Goal: Task Accomplishment & Management: Manage account settings

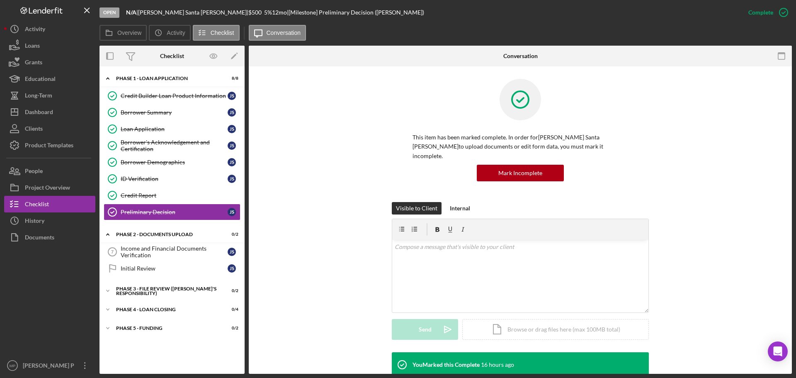
scroll to position [166, 0]
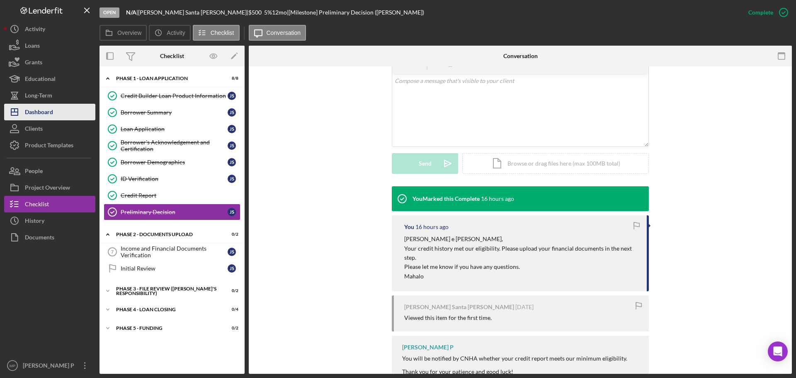
click at [53, 110] on div "Dashboard" at bounding box center [39, 113] width 28 height 19
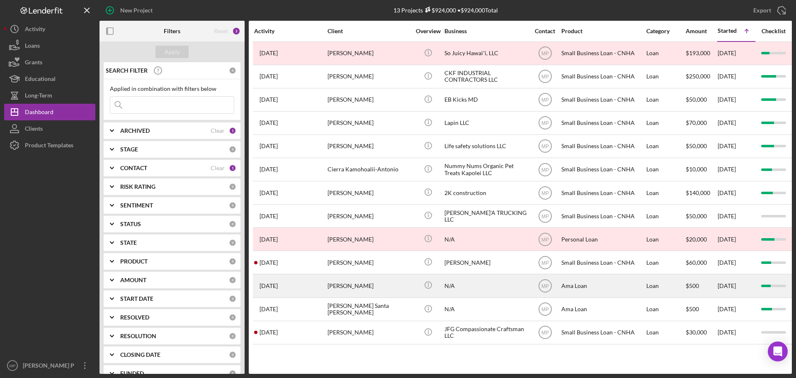
click at [405, 290] on div "[PERSON_NAME]" at bounding box center [369, 286] width 83 height 22
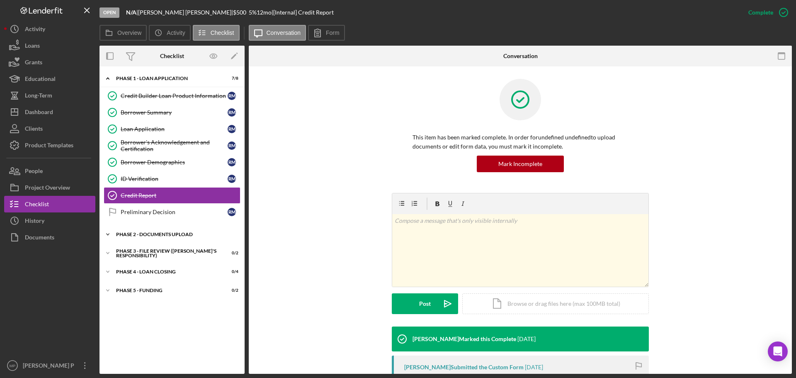
click at [158, 234] on div "Phase 2 - DOCUMENTS UPLOAD" at bounding box center [175, 234] width 118 height 5
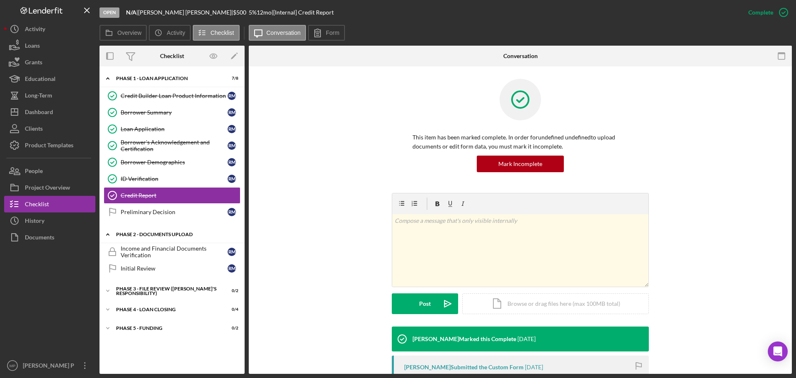
click at [158, 234] on div "Phase 2 - DOCUMENTS UPLOAD" at bounding box center [175, 234] width 118 height 5
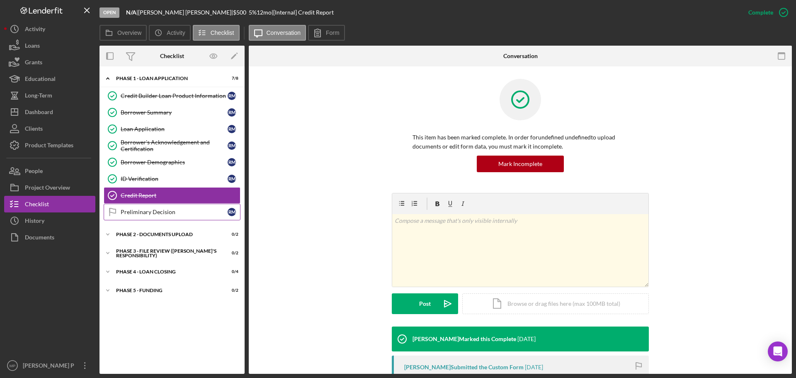
click at [154, 212] on div "Preliminary Decision" at bounding box center [174, 212] width 107 height 7
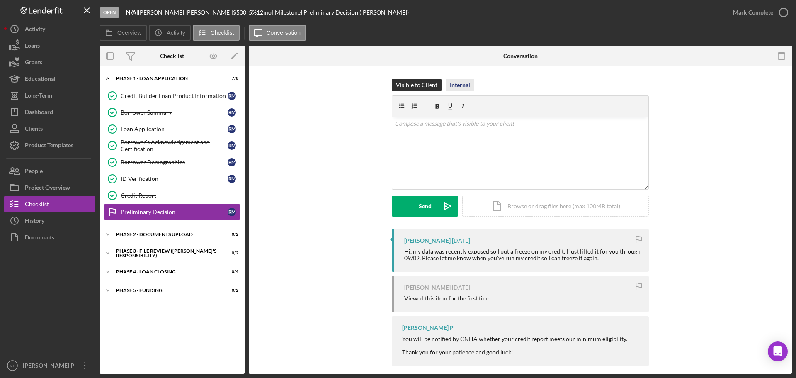
click at [467, 86] on div "Internal" at bounding box center [460, 85] width 20 height 12
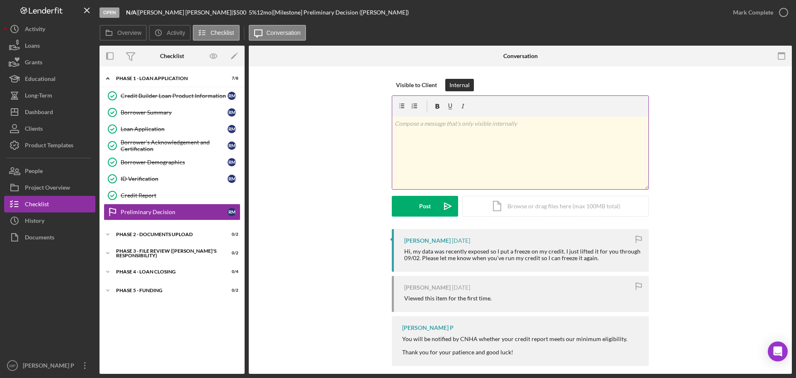
click at [481, 124] on p at bounding box center [521, 123] width 252 height 9
click at [463, 142] on p "credit score" at bounding box center [526, 138] width 239 height 9
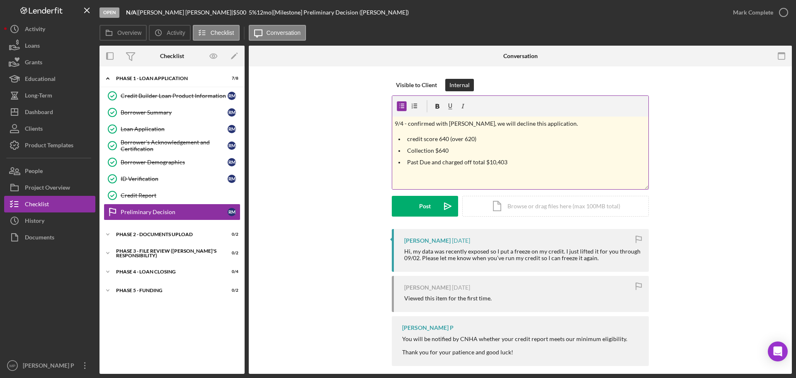
click at [527, 165] on p "Past Due and charged off total $10,403" at bounding box center [526, 162] width 239 height 9
click at [409, 139] on p "credit score 640 (over 620)" at bounding box center [526, 138] width 239 height 9
click at [433, 206] on button "Post Icon/icon-invite-send" at bounding box center [425, 206] width 66 height 21
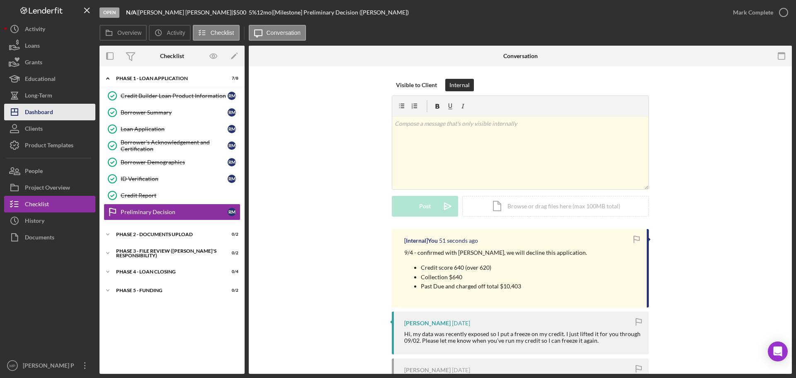
click at [48, 111] on div "Dashboard" at bounding box center [39, 113] width 28 height 19
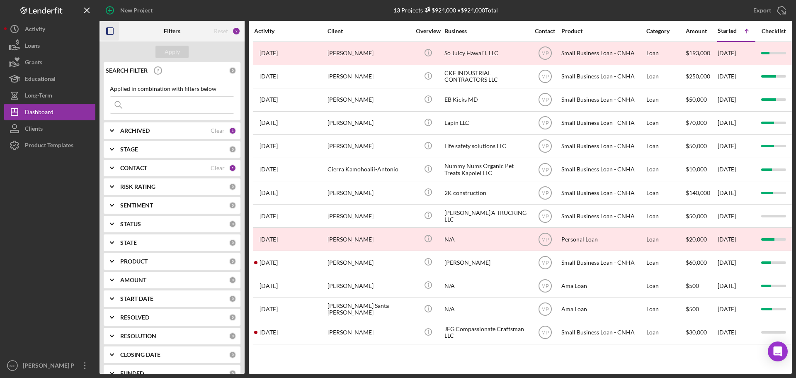
click at [107, 34] on rect "button" at bounding box center [110, 31] width 7 height 7
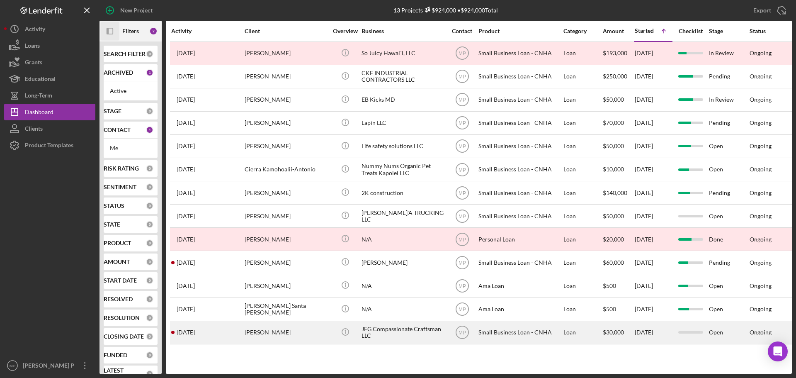
click at [278, 334] on div "[PERSON_NAME]" at bounding box center [286, 332] width 83 height 22
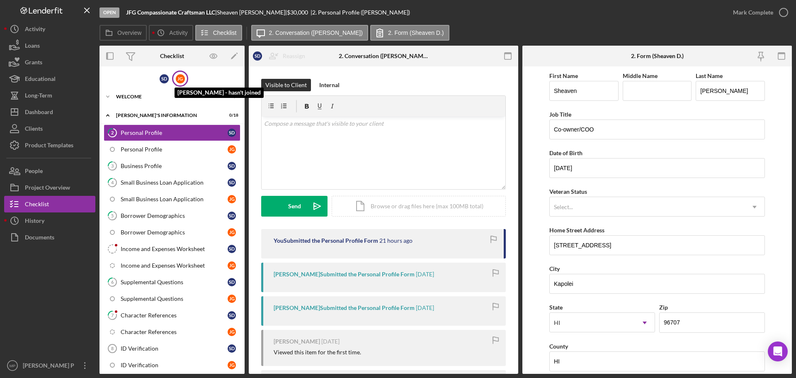
click at [180, 78] on div "[PERSON_NAME]" at bounding box center [180, 78] width 9 height 9
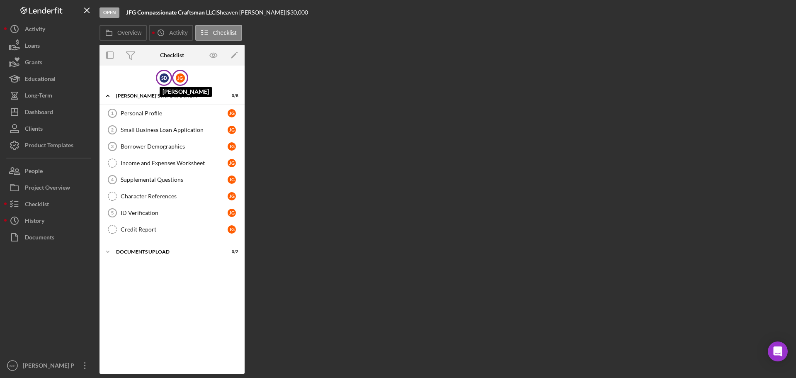
click at [163, 78] on div "S D" at bounding box center [164, 77] width 9 height 9
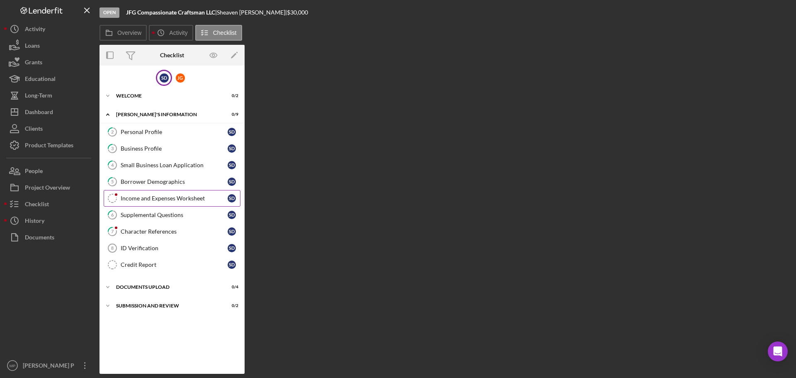
click at [163, 199] on div "Income and Expenses Worksheet" at bounding box center [174, 198] width 107 height 7
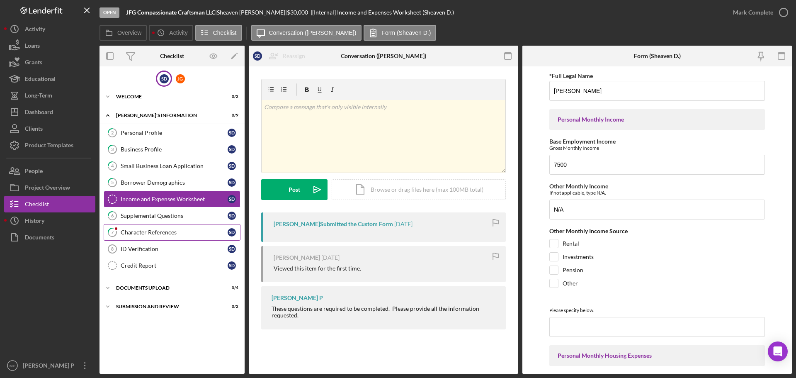
click at [163, 235] on div "Character References" at bounding box center [174, 232] width 107 height 7
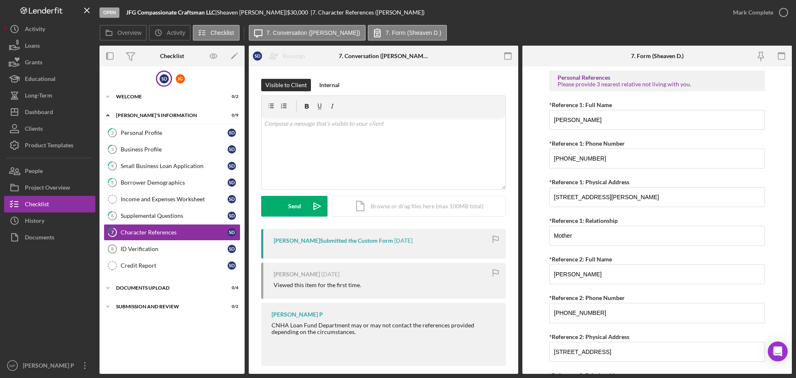
click at [534, 153] on form "Personal References Please provide 3 nearest relative not living with you. *Ref…" at bounding box center [658, 219] width 270 height 307
click at [174, 352] on div "S D J G Icon/Expander WELCOME 0 / 2 Icon/Expander [PERSON_NAME]'S INFORMATION 0…" at bounding box center [172, 220] width 145 height 299
click at [56, 173] on button "People" at bounding box center [49, 171] width 91 height 17
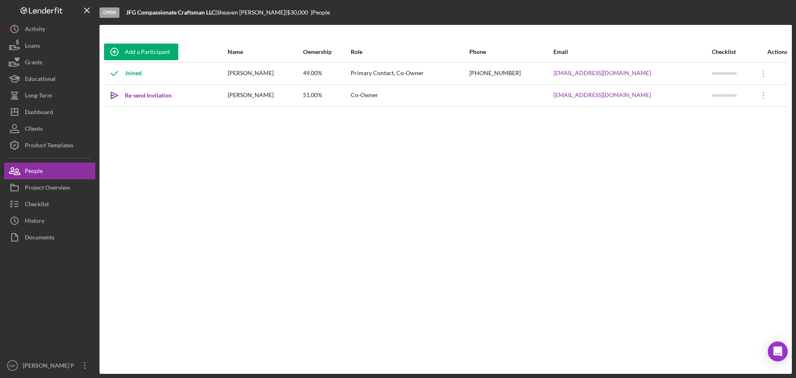
click at [603, 170] on div "Add a Participant Name Ownership Role Phone Email Checklist Actions Joined Shea…" at bounding box center [446, 199] width 693 height 316
click at [53, 202] on button "Checklist" at bounding box center [49, 204] width 91 height 17
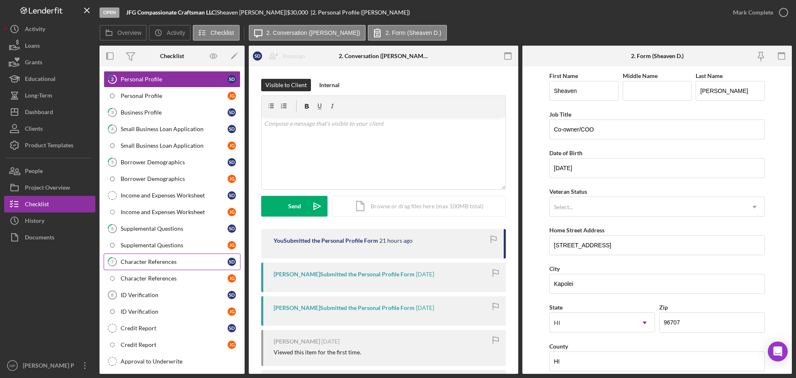
scroll to position [114, 0]
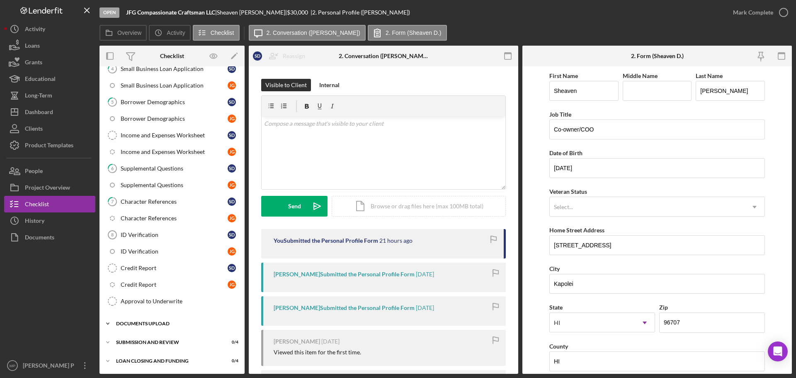
click at [162, 326] on div "Icon/Expander DOCUMENTS UPLOAD 0 / 7" at bounding box center [172, 323] width 145 height 17
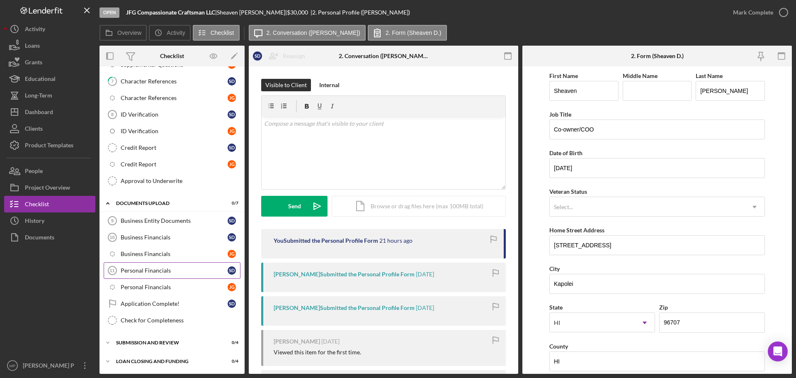
scroll to position [234, 0]
click at [161, 343] on div "SUBMISSION AND REVIEW" at bounding box center [175, 342] width 118 height 5
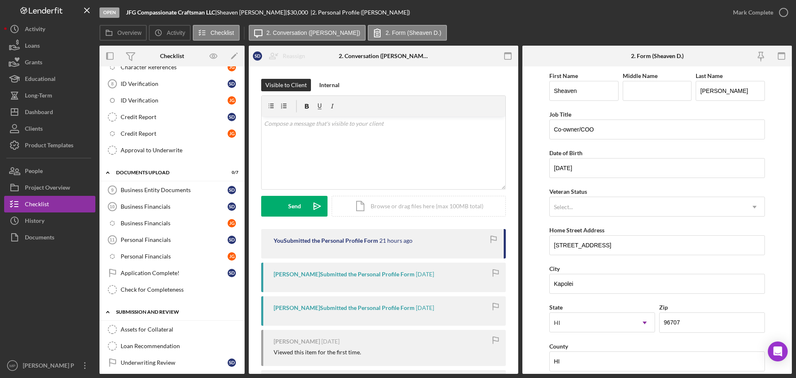
scroll to position [305, 0]
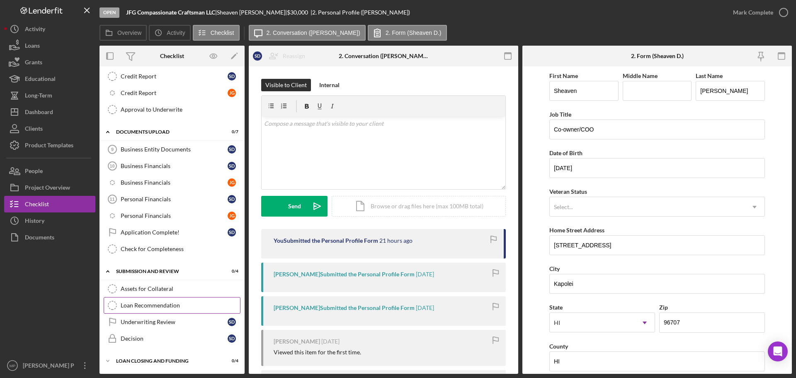
click at [173, 308] on div "Loan Recommendation" at bounding box center [180, 305] width 119 height 7
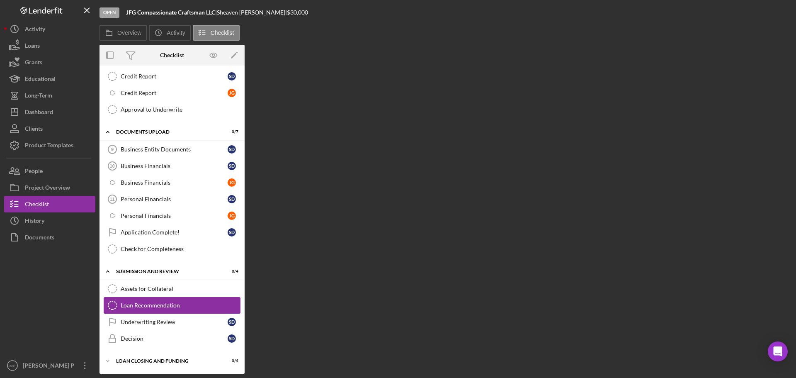
scroll to position [305, 0]
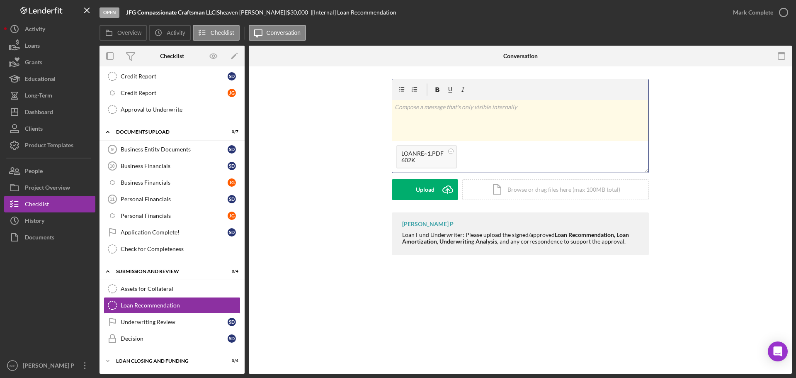
drag, startPoint x: 422, startPoint y: 110, endPoint x: 424, endPoint y: 114, distance: 4.5
click at [424, 113] on div "v Color teal Color pink Remove color Add row above Add row below Add column bef…" at bounding box center [520, 120] width 256 height 41
click at [483, 113] on div "v Color teal Color pink Remove color Add row above Add row below Add column bef…" at bounding box center [520, 120] width 256 height 41
click at [496, 117] on p "9/3 - This loan was closed as a Personal Loan without any financial documents, …" at bounding box center [521, 111] width 252 height 19
click at [458, 135] on div "v Color teal Color pink Remove color Add row above Add row below Add column bef…" at bounding box center [520, 120] width 256 height 41
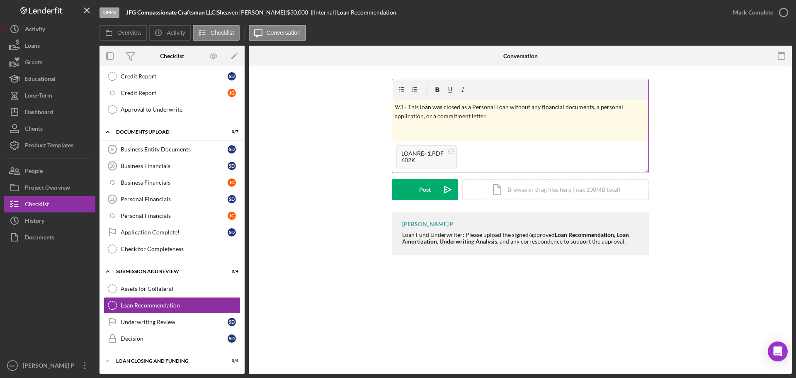
drag, startPoint x: 427, startPoint y: 188, endPoint x: 499, endPoint y: 161, distance: 77.2
click at [507, 159] on form "v Color teal Color pink Remove color Add row above Add row below Add column bef…" at bounding box center [520, 139] width 257 height 121
click at [452, 151] on circle at bounding box center [451, 150] width 5 height 5
click at [429, 163] on div "602K" at bounding box center [442, 160] width 80 height 7
click at [423, 191] on div "Post" at bounding box center [425, 189] width 12 height 21
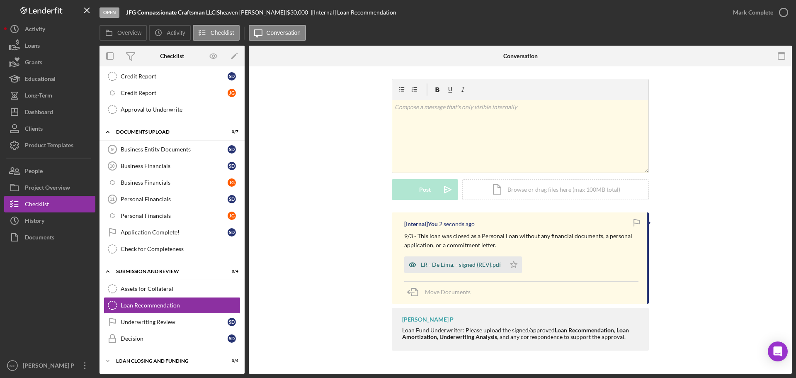
click at [473, 264] on div "LR - De Lima. - signed (REV).pdf" at bounding box center [461, 264] width 80 height 7
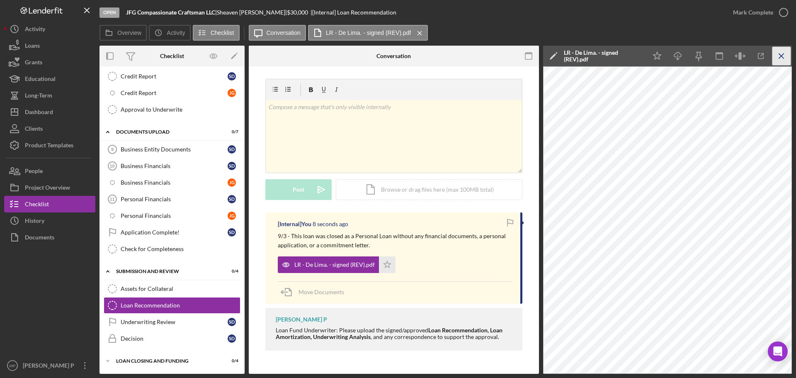
click at [786, 55] on icon "Icon/Menu Close" at bounding box center [782, 56] width 19 height 19
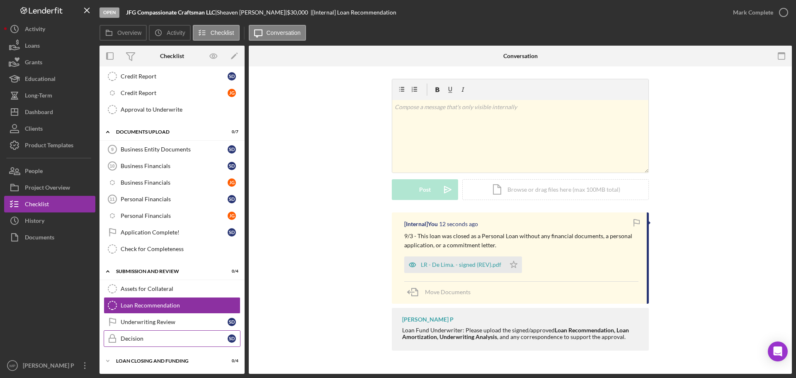
click at [147, 341] on div "Decision" at bounding box center [174, 338] width 107 height 7
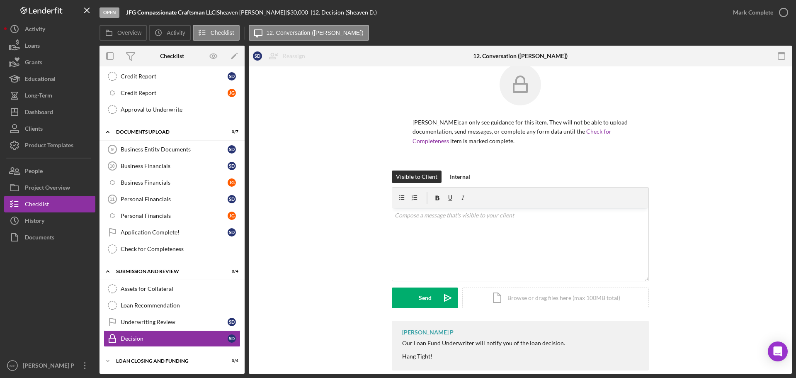
scroll to position [28, 0]
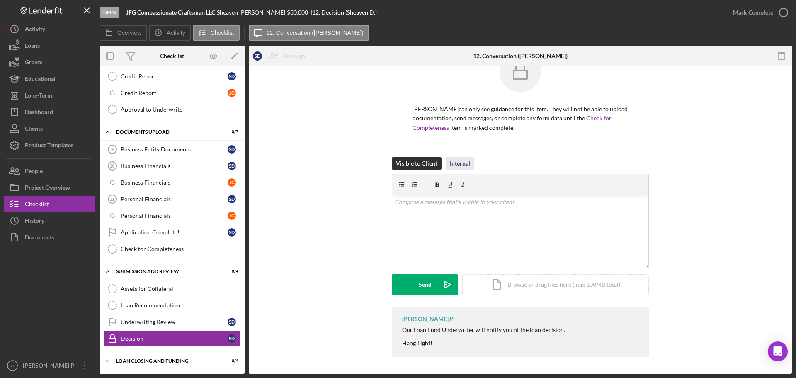
click at [458, 164] on div "Internal" at bounding box center [460, 163] width 20 height 12
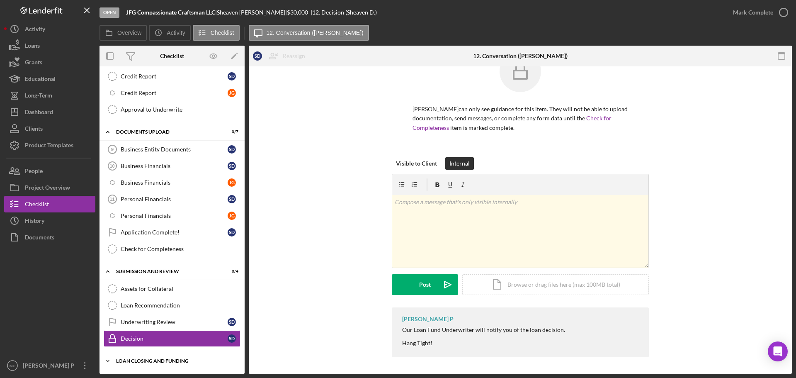
click at [146, 364] on div "Icon/Expander LOAN CLOSING AND FUNDING 0 / 4" at bounding box center [172, 361] width 145 height 17
click at [161, 362] on div "LOAN CLOSING AND FUNDING" at bounding box center [175, 360] width 118 height 5
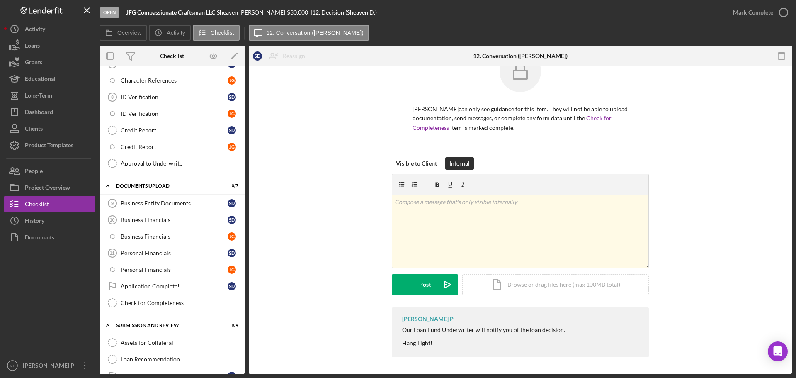
scroll to position [305, 0]
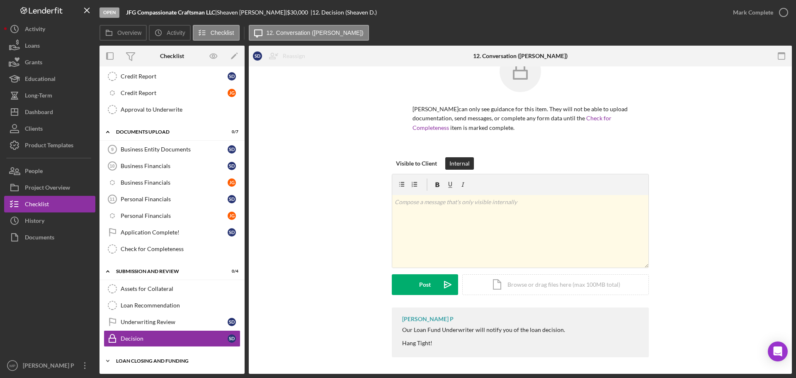
click at [175, 361] on div "LOAN CLOSING AND FUNDING" at bounding box center [175, 360] width 118 height 5
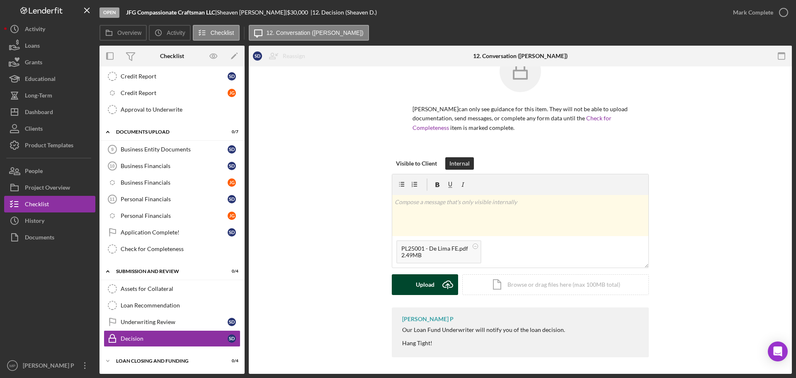
click at [419, 285] on div "Upload" at bounding box center [425, 284] width 19 height 21
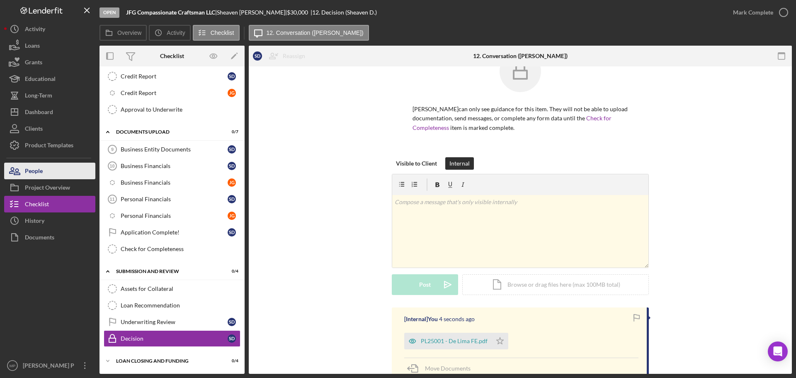
click at [63, 169] on button "People" at bounding box center [49, 171] width 91 height 17
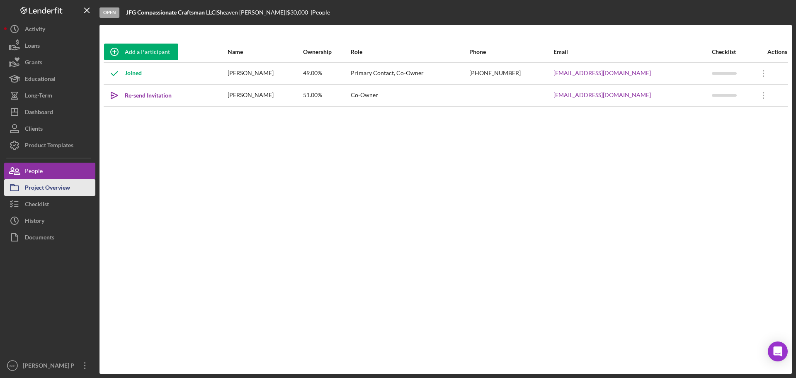
click at [61, 192] on div "Project Overview" at bounding box center [47, 188] width 45 height 19
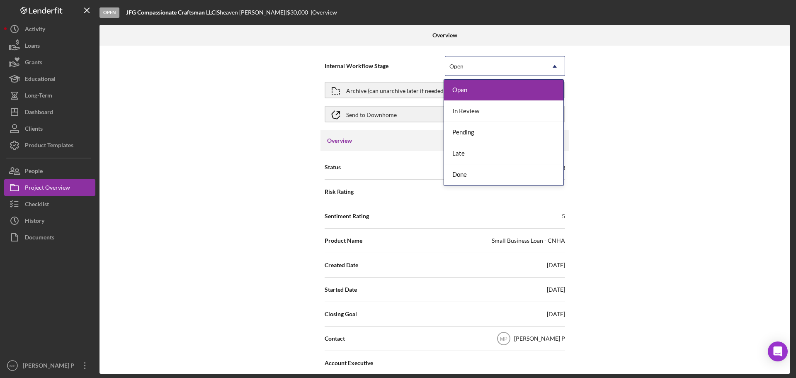
click at [556, 67] on icon "Icon/Dropdown Arrow" at bounding box center [555, 66] width 20 height 20
click at [528, 175] on div "Done" at bounding box center [503, 174] width 119 height 21
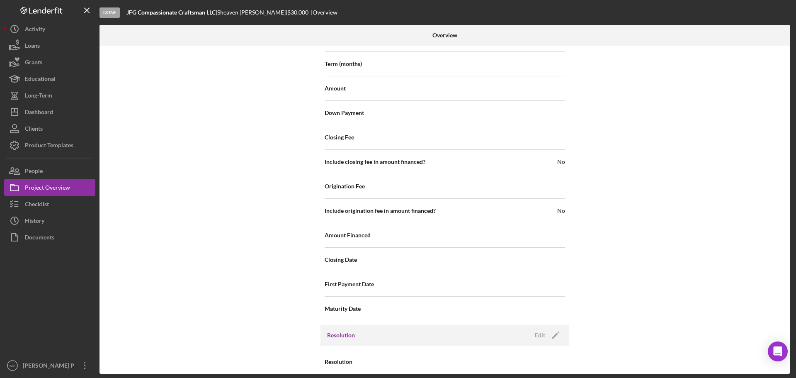
scroll to position [913, 0]
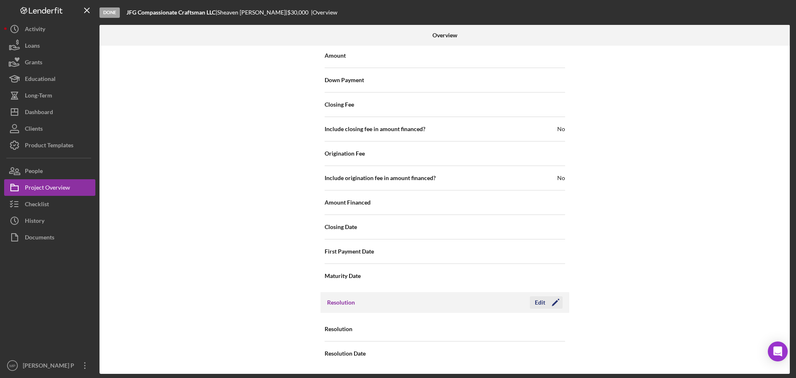
click at [544, 304] on button "Edit Icon/Edit" at bounding box center [546, 302] width 33 height 12
click at [560, 328] on icon "Icon/Dropdown Arrow" at bounding box center [555, 329] width 20 height 20
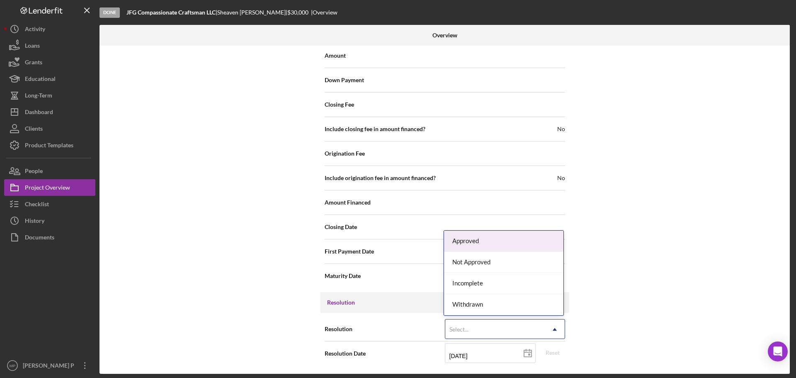
click at [533, 244] on div "Approved" at bounding box center [503, 241] width 119 height 21
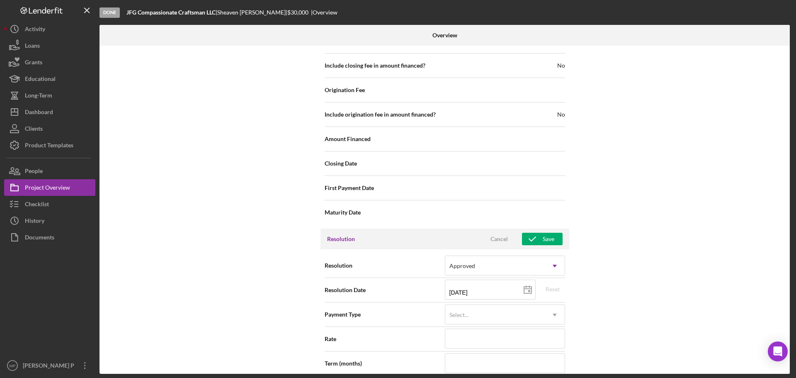
scroll to position [1078, 0]
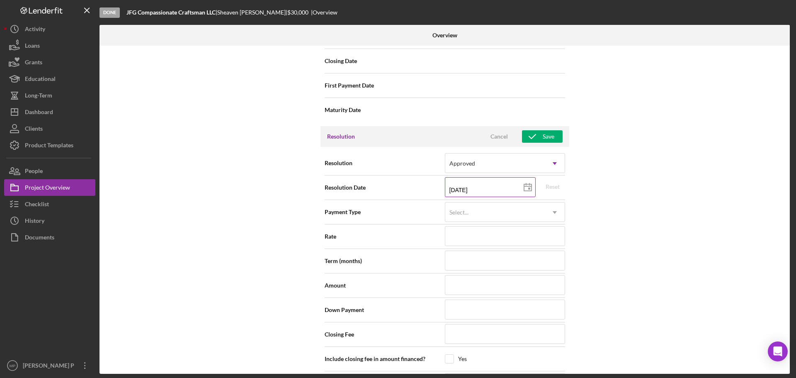
click at [525, 187] on icon at bounding box center [528, 187] width 21 height 21
type input "[DATE]"
click at [555, 214] on icon "Icon/Dropdown Arrow" at bounding box center [555, 212] width 20 height 20
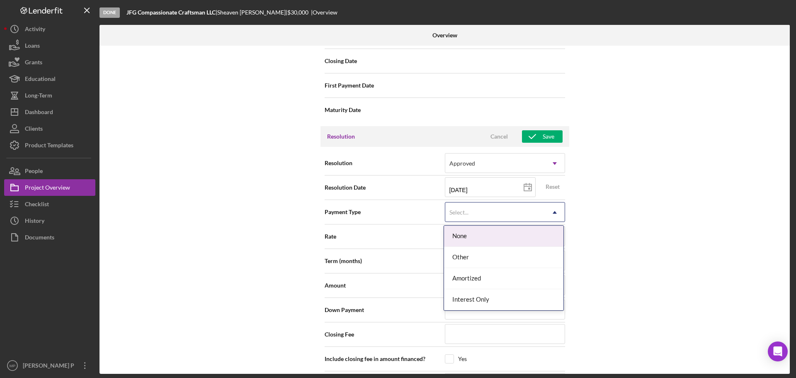
click at [625, 214] on div "Internal Workflow Stage Done Icon/Dropdown Arrow Archive (can unarchive later i…" at bounding box center [445, 210] width 691 height 328
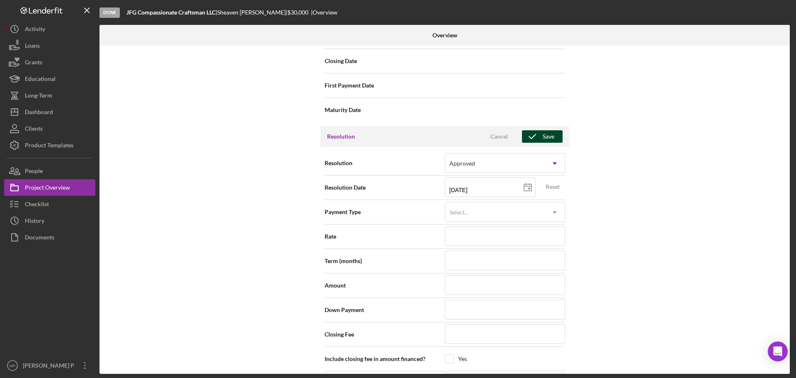
click at [551, 136] on div "Save" at bounding box center [549, 136] width 12 height 12
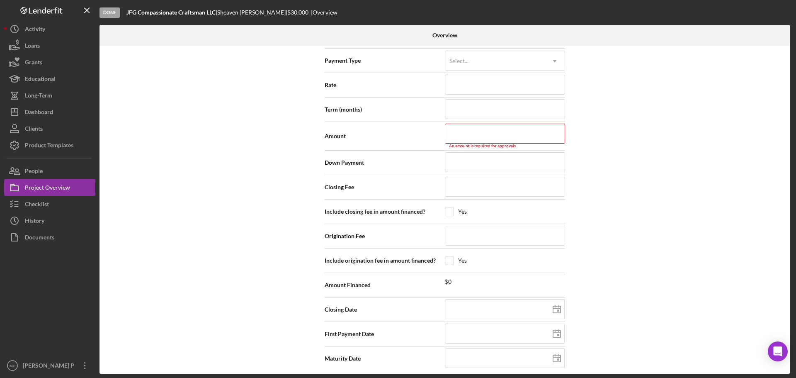
scroll to position [1235, 0]
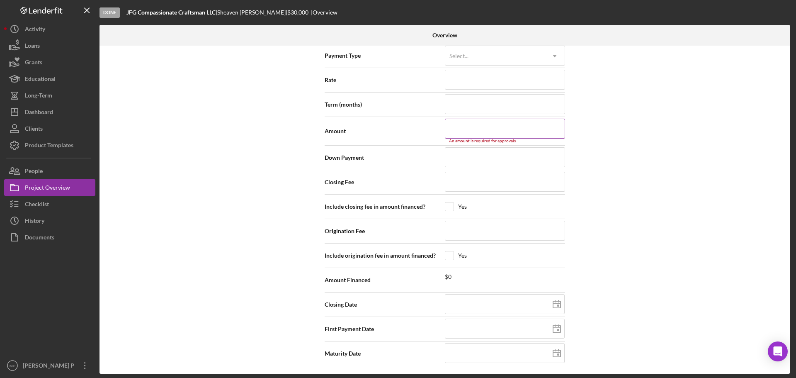
drag, startPoint x: 512, startPoint y: 130, endPoint x: 516, endPoint y: 132, distance: 4.3
click at [515, 131] on input at bounding box center [505, 129] width 120 height 20
type input "$3"
type input "$30"
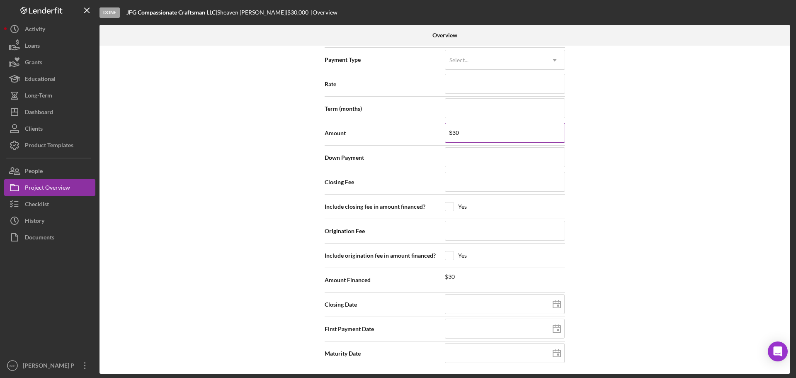
type input "$300"
type input "$3,000"
type input "$30,000"
click at [637, 198] on div "Internal Workflow Stage Done Icon/Dropdown Arrow Archive (can unarchive later i…" at bounding box center [445, 210] width 691 height 328
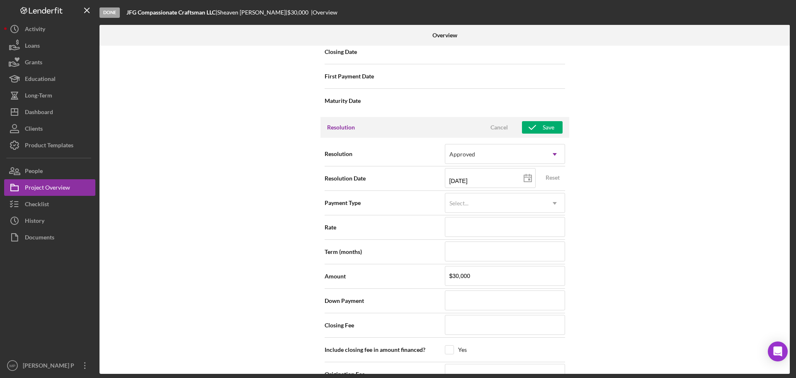
scroll to position [1065, 0]
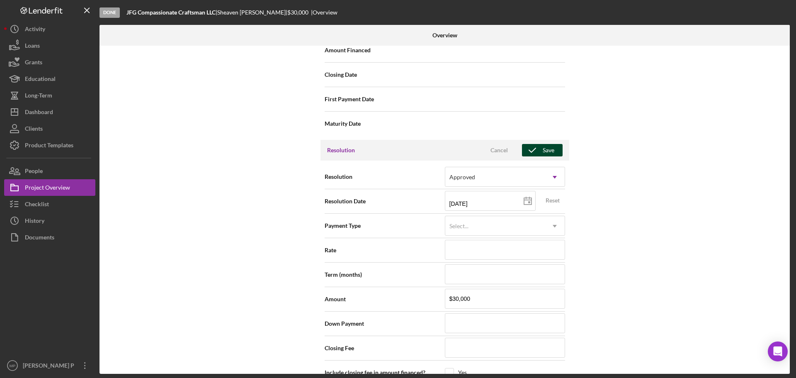
click at [547, 150] on div "Save" at bounding box center [549, 150] width 12 height 12
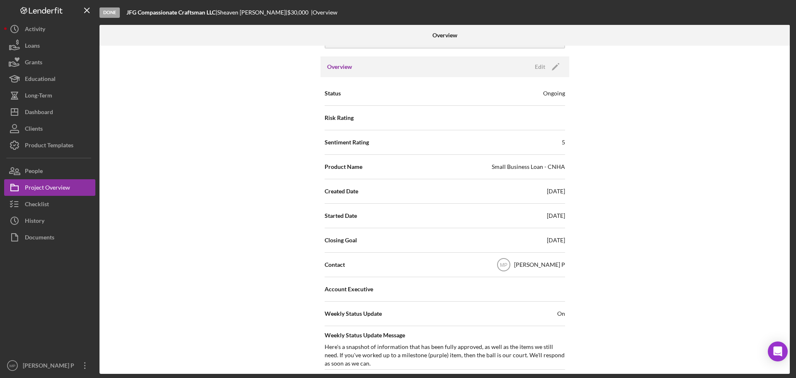
scroll to position [0, 0]
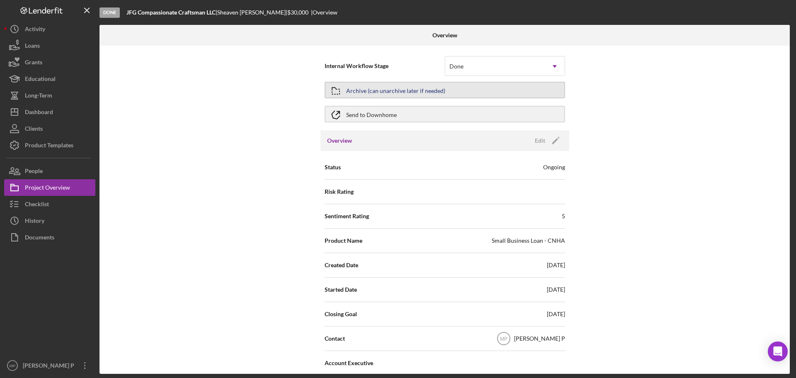
click at [532, 93] on button "Archive (can unarchive later if needed)" at bounding box center [445, 90] width 241 height 17
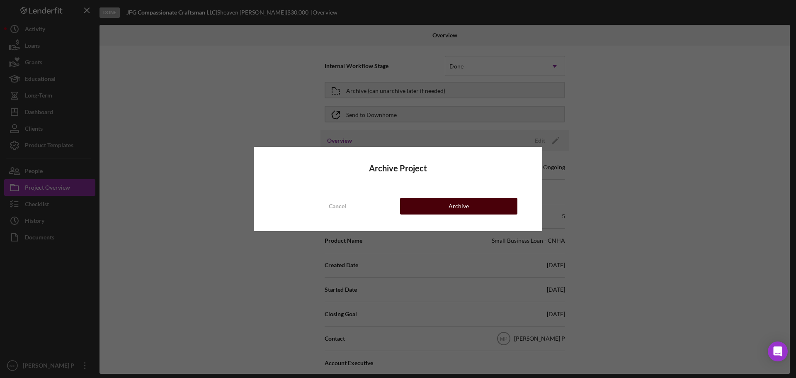
click at [450, 205] on div "Archive" at bounding box center [459, 206] width 20 height 17
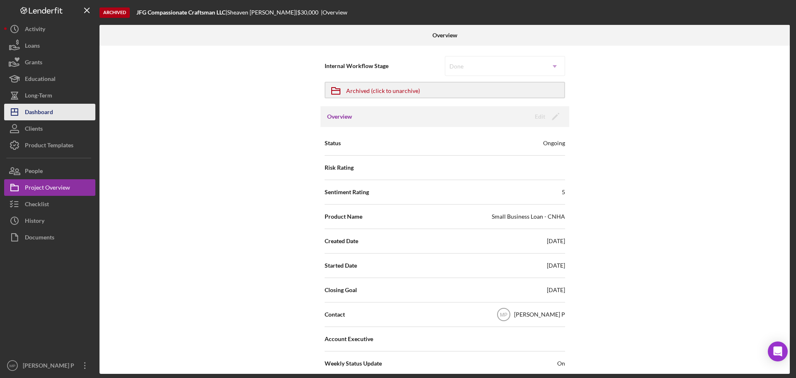
click at [63, 111] on button "Icon/Dashboard Dashboard" at bounding box center [49, 112] width 91 height 17
